Goal: Check status: Check status

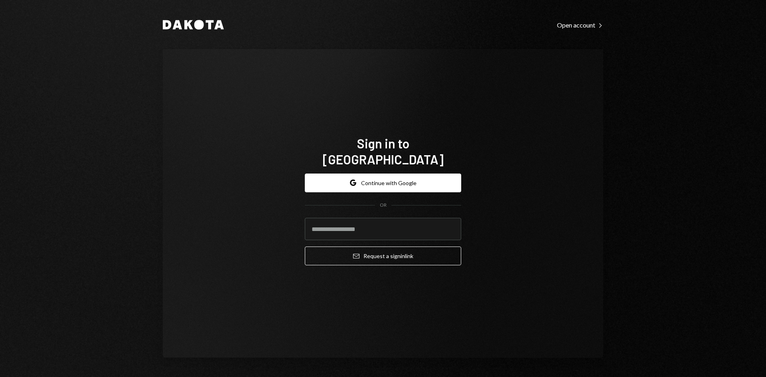
click at [0, 376] on com-1password-button at bounding box center [0, 377] width 0 height 0
click at [352, 222] on input "email" at bounding box center [383, 229] width 156 height 22
click at [396, 221] on input "email" at bounding box center [383, 229] width 156 height 22
type input "**********"
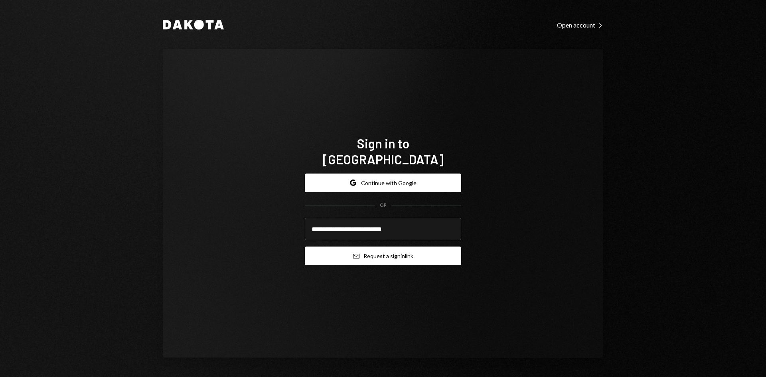
click at [374, 253] on button "Email Request a sign in link" at bounding box center [383, 255] width 156 height 19
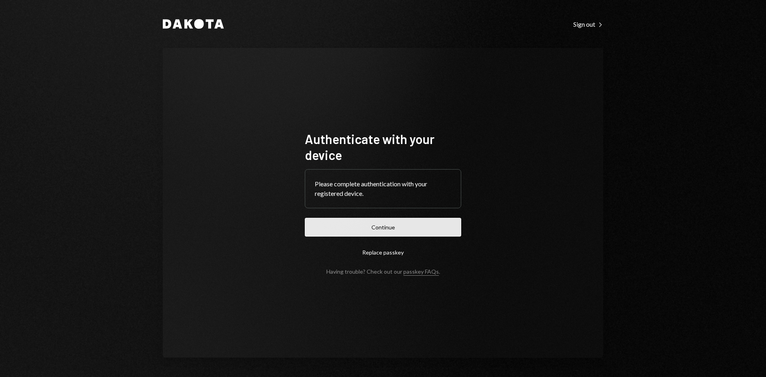
click at [384, 227] on button "Continue" at bounding box center [383, 227] width 156 height 19
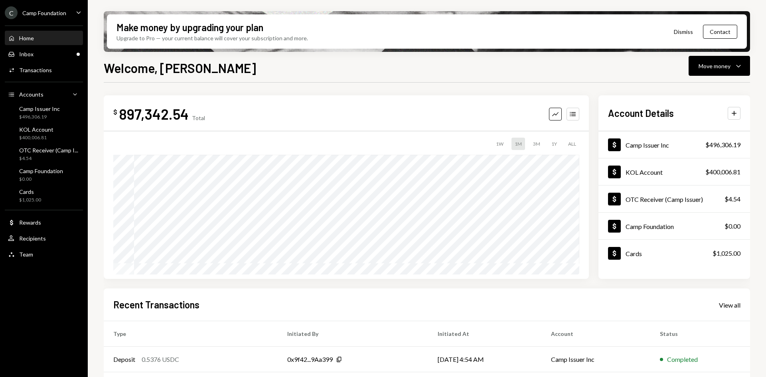
click at [73, 11] on div "C Camp Foundation Caret Down" at bounding box center [44, 12] width 88 height 13
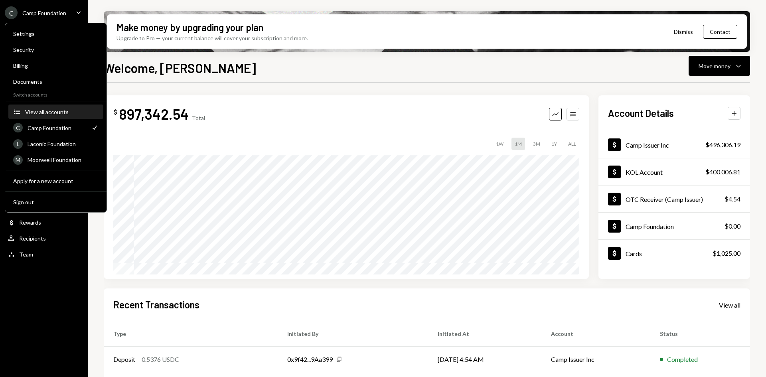
click at [57, 114] on div "View all accounts" at bounding box center [61, 111] width 73 height 7
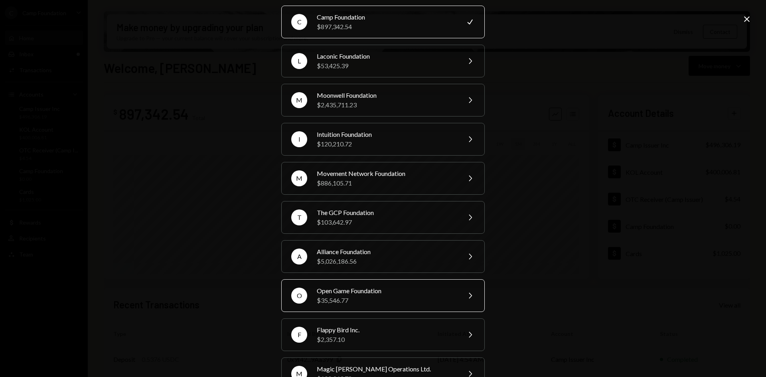
scroll to position [40, 0]
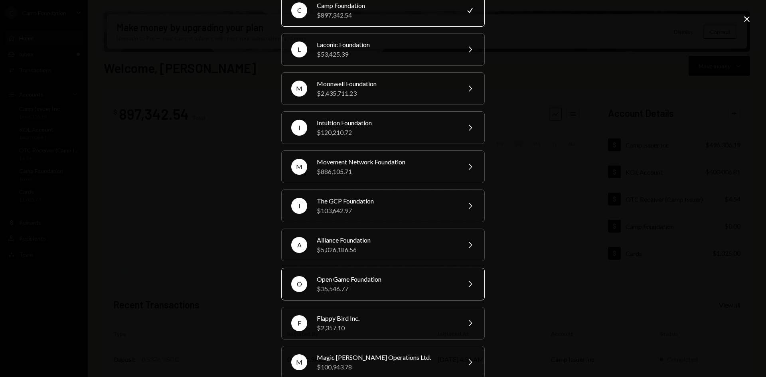
click at [374, 286] on div "$35,546.77" at bounding box center [386, 289] width 139 height 10
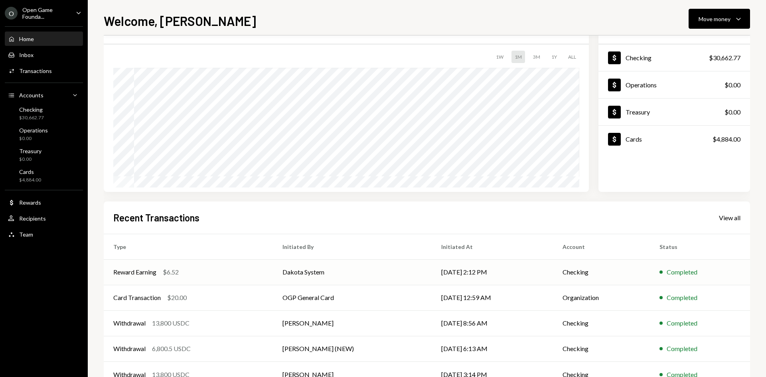
scroll to position [66, 0]
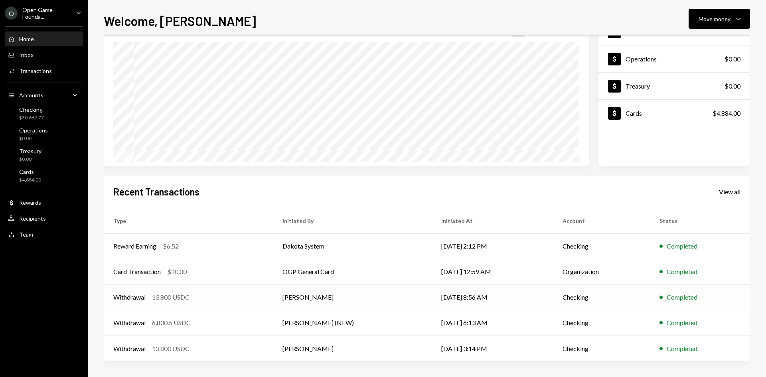
click at [202, 295] on div "Withdrawal 13,800 USDC" at bounding box center [188, 297] width 150 height 10
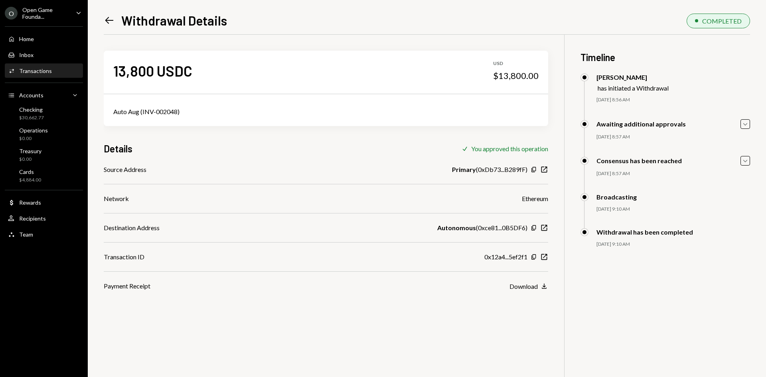
click at [111, 18] on icon "Left Arrow" at bounding box center [109, 20] width 11 height 11
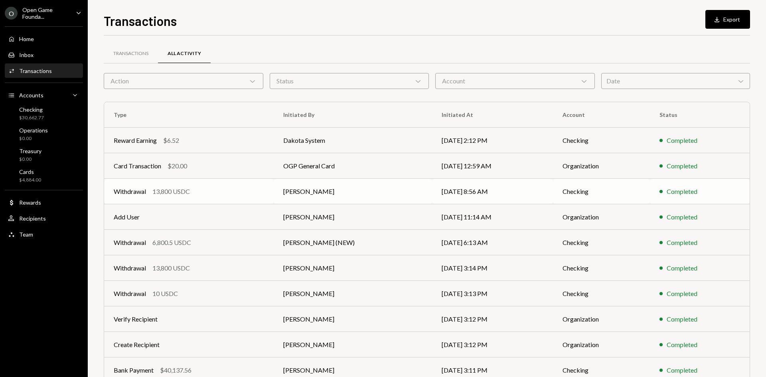
click at [253, 193] on div "Withdrawal 13,800 USDC" at bounding box center [189, 192] width 150 height 10
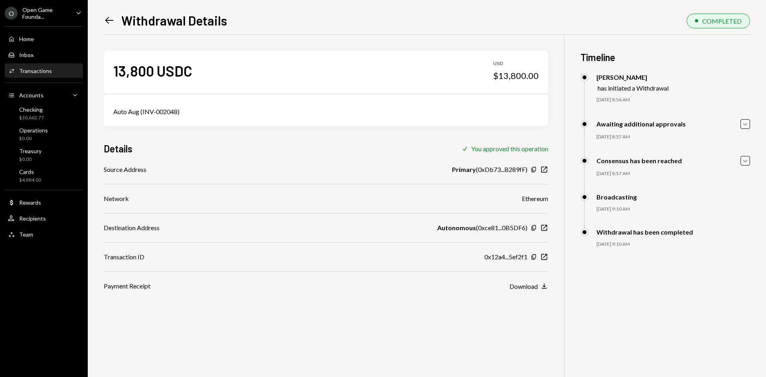
click at [110, 21] on icon "Left Arrow" at bounding box center [109, 20] width 11 height 11
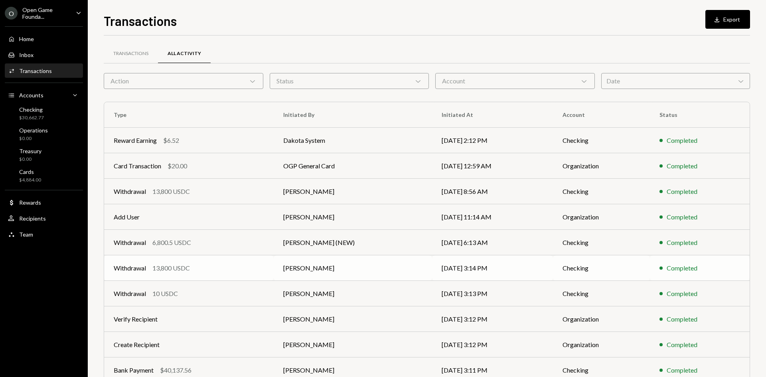
click at [194, 264] on div "Withdrawal 13,800 USDC" at bounding box center [189, 268] width 150 height 10
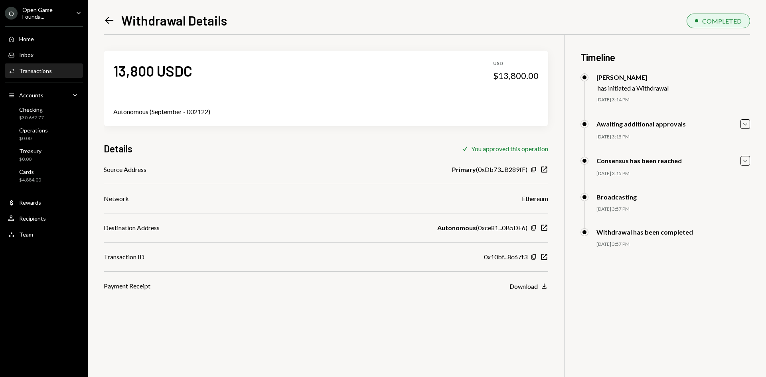
click at [112, 19] on icon "Left Arrow" at bounding box center [109, 20] width 11 height 11
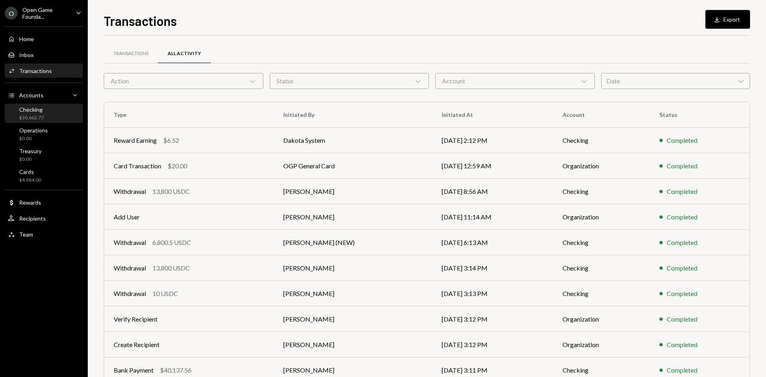
click at [49, 115] on div "Checking $30,662.77" at bounding box center [44, 113] width 72 height 15
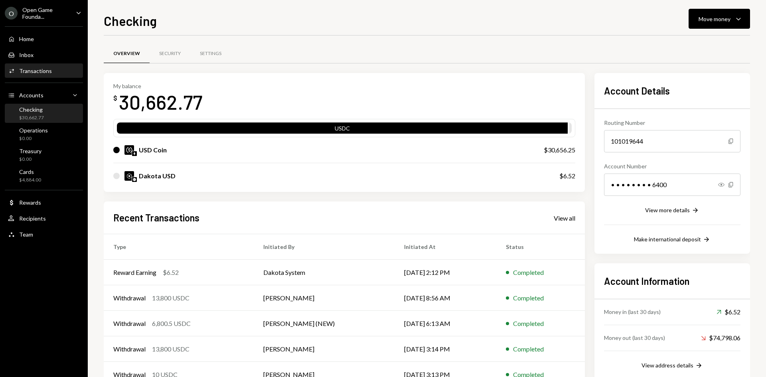
click at [45, 72] on div "Transactions" at bounding box center [35, 70] width 33 height 7
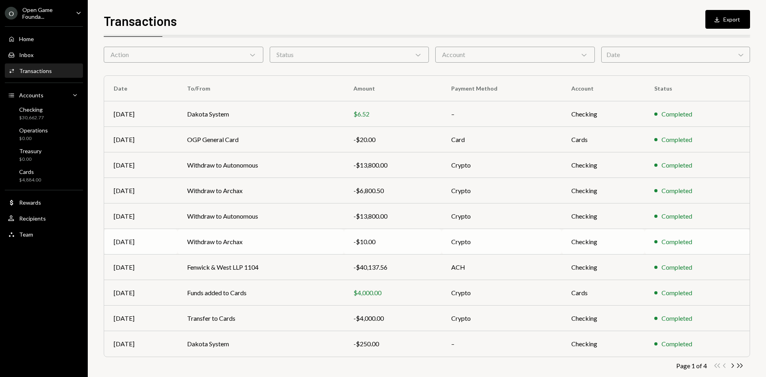
scroll to position [39, 0]
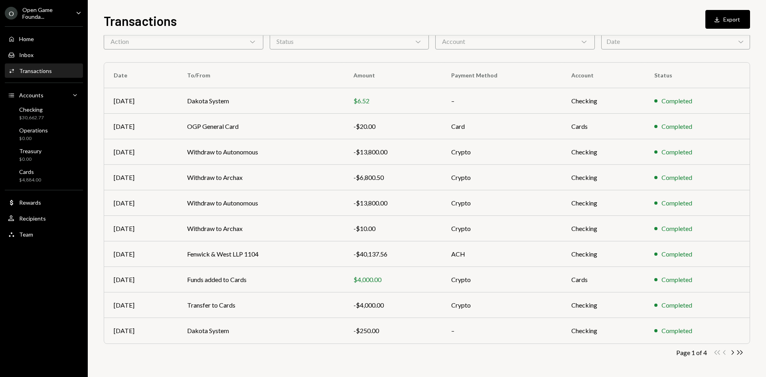
click at [730, 351] on icon "Chevron Right" at bounding box center [732, 353] width 8 height 8
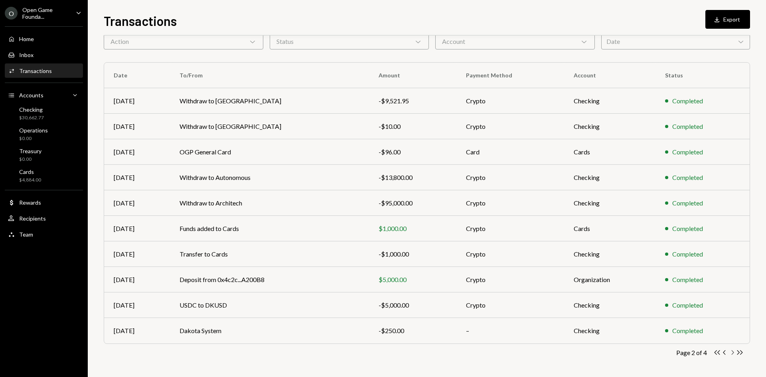
click at [735, 352] on icon "Chevron Right" at bounding box center [732, 353] width 8 height 8
